Goal: Find specific page/section: Find specific page/section

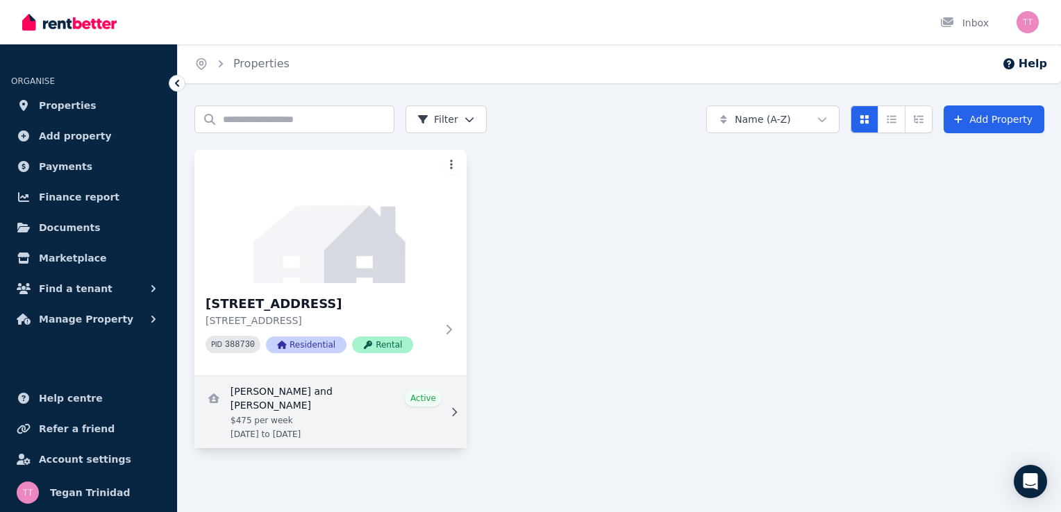
click at [447, 413] on link "View details for Jeorgia Evans and Tayler Guy" at bounding box center [330, 412] width 272 height 72
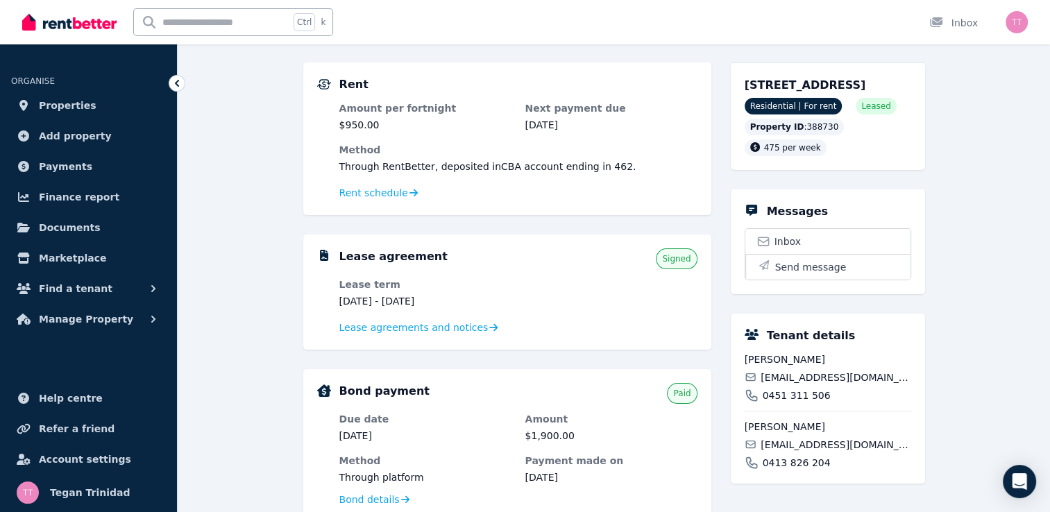
scroll to position [139, 0]
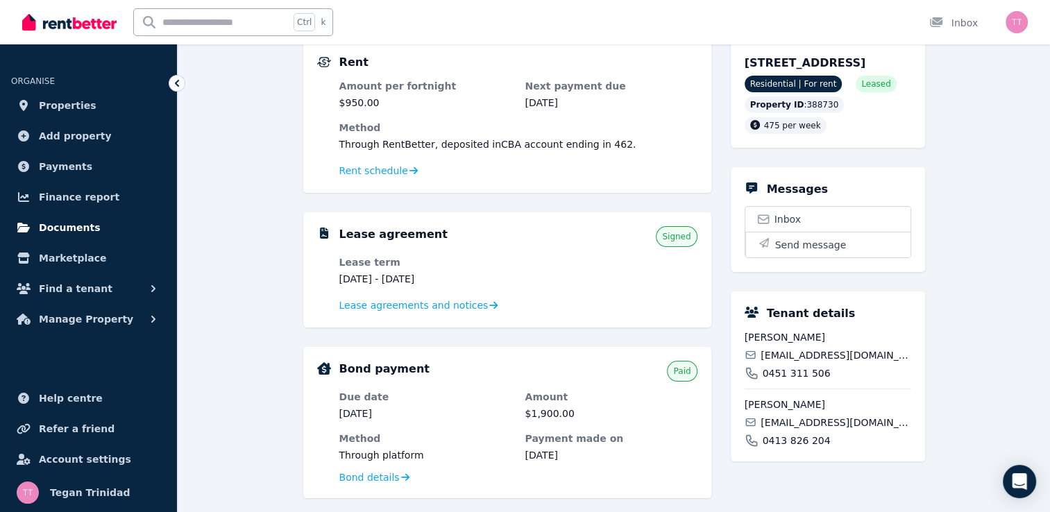
click at [59, 230] on span "Documents" at bounding box center [70, 227] width 62 height 17
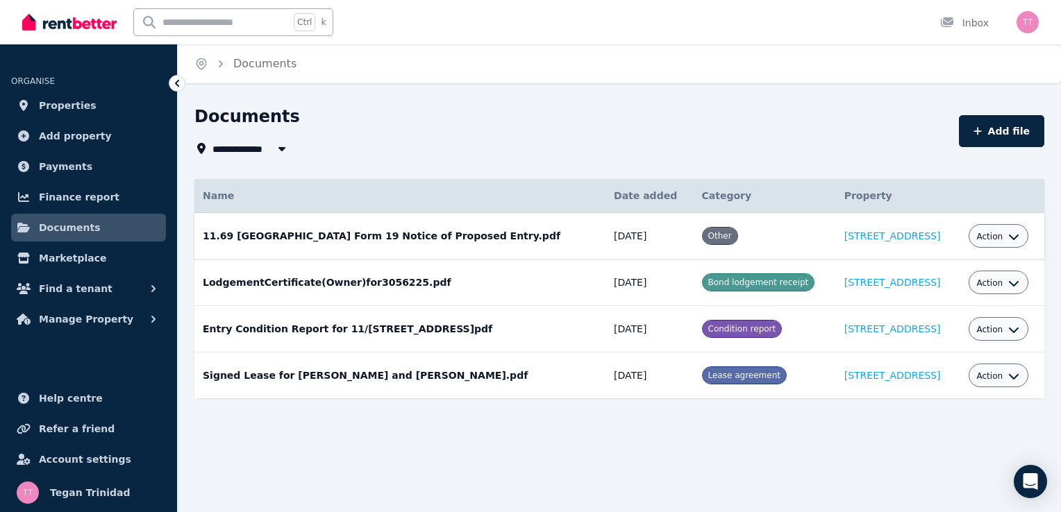
click at [998, 233] on button "Action" at bounding box center [998, 236] width 43 height 11
click at [543, 435] on div "**********" at bounding box center [619, 277] width 883 height 343
click at [53, 172] on span "Payments" at bounding box center [65, 166] width 53 height 17
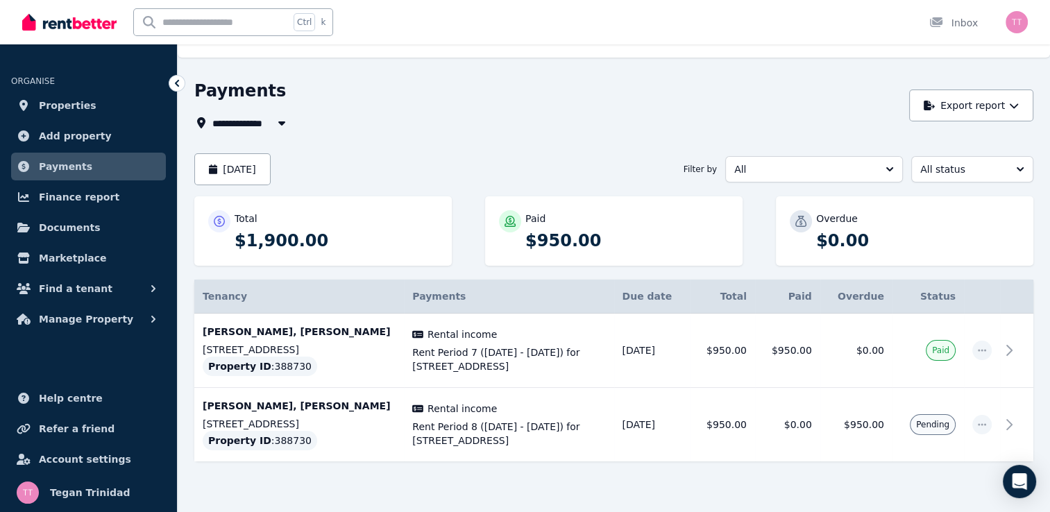
scroll to position [49, 0]
